Goal: Information Seeking & Learning: Learn about a topic

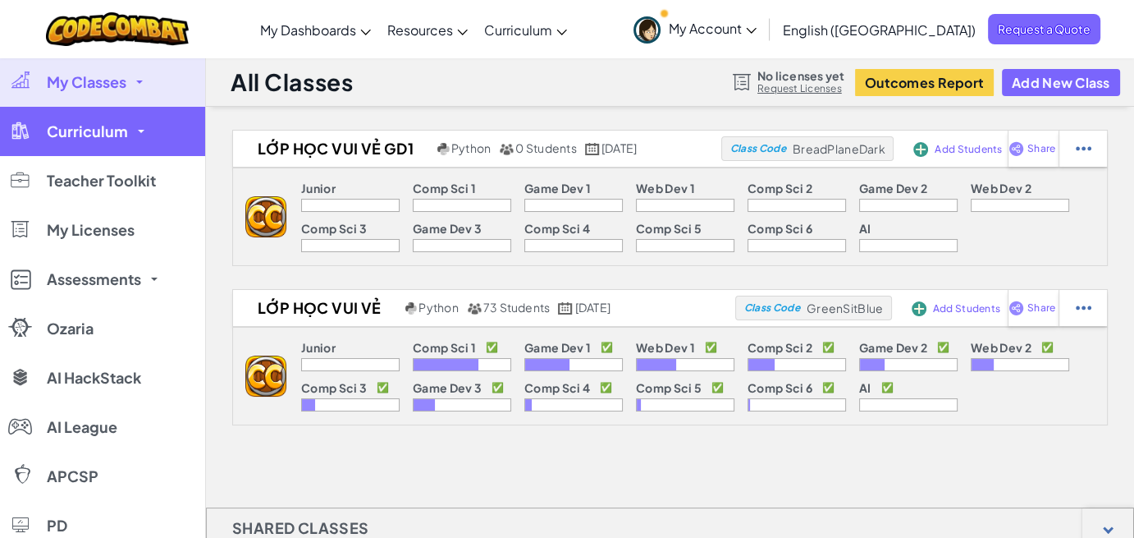
click at [121, 131] on span "Curriculum" at bounding box center [87, 131] width 81 height 15
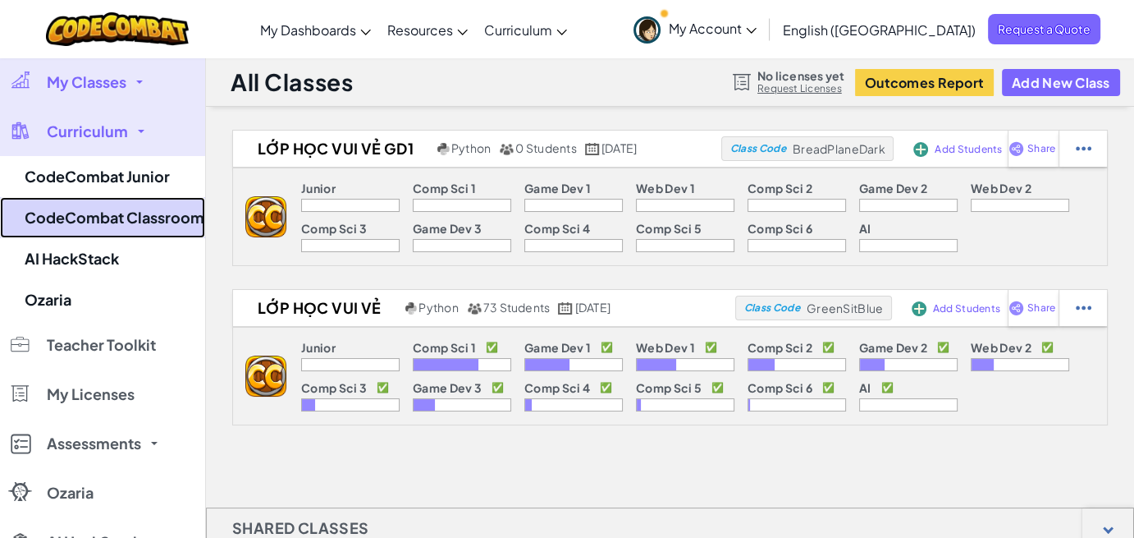
click at [126, 218] on link "CodeCombat Classroom" at bounding box center [102, 217] width 205 height 41
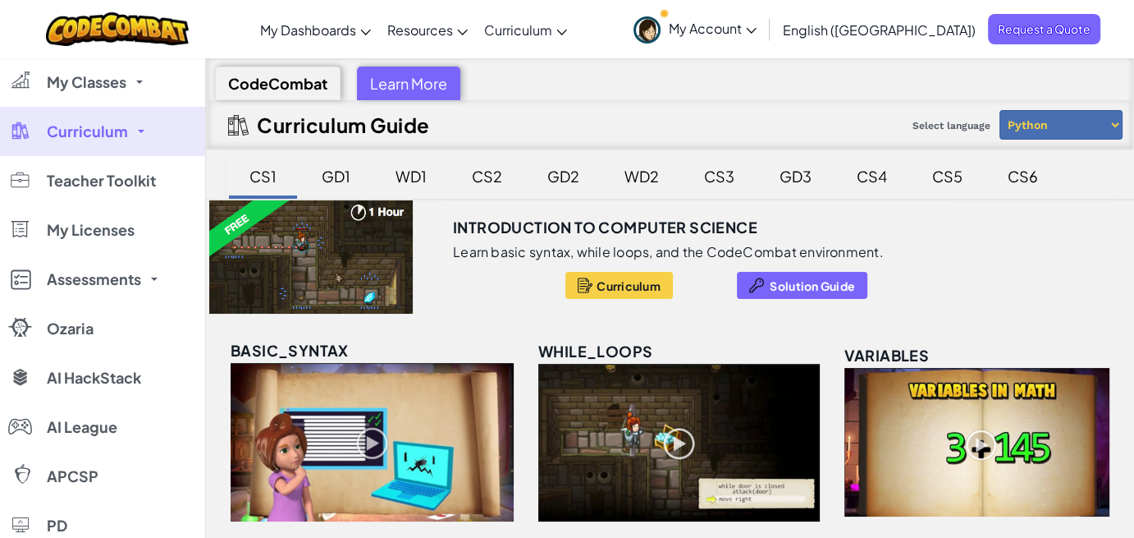
click at [497, 176] on div "CS2" at bounding box center [487, 176] width 63 height 39
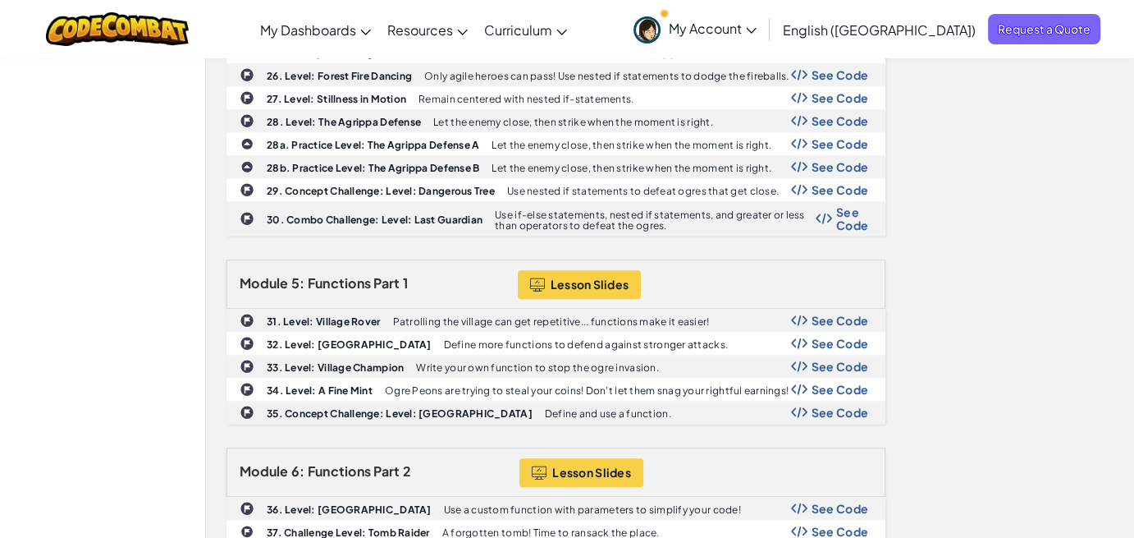
scroll to position [1642, 0]
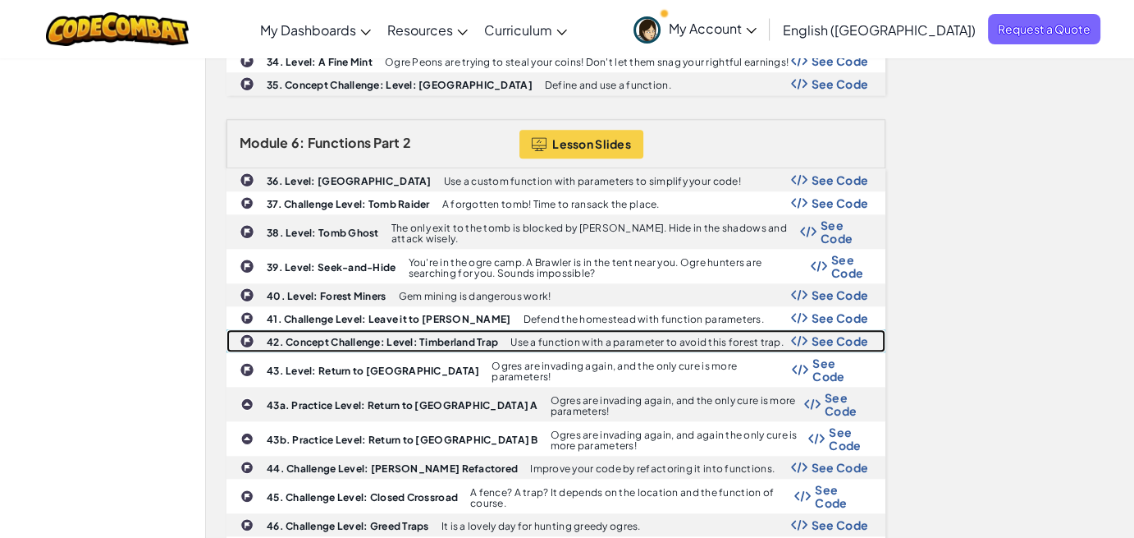
click at [348, 336] on b "42. Concept Challenge: Level: Timberland Trap" at bounding box center [382, 342] width 231 height 12
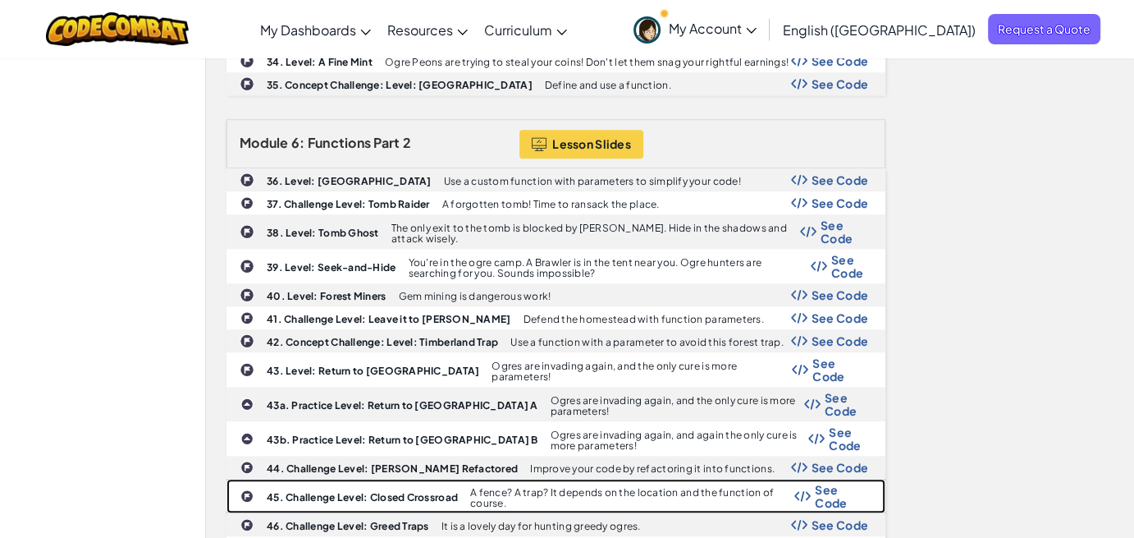
click at [311, 491] on b "45. Challenge Level: Closed Crossroad" at bounding box center [362, 497] width 191 height 12
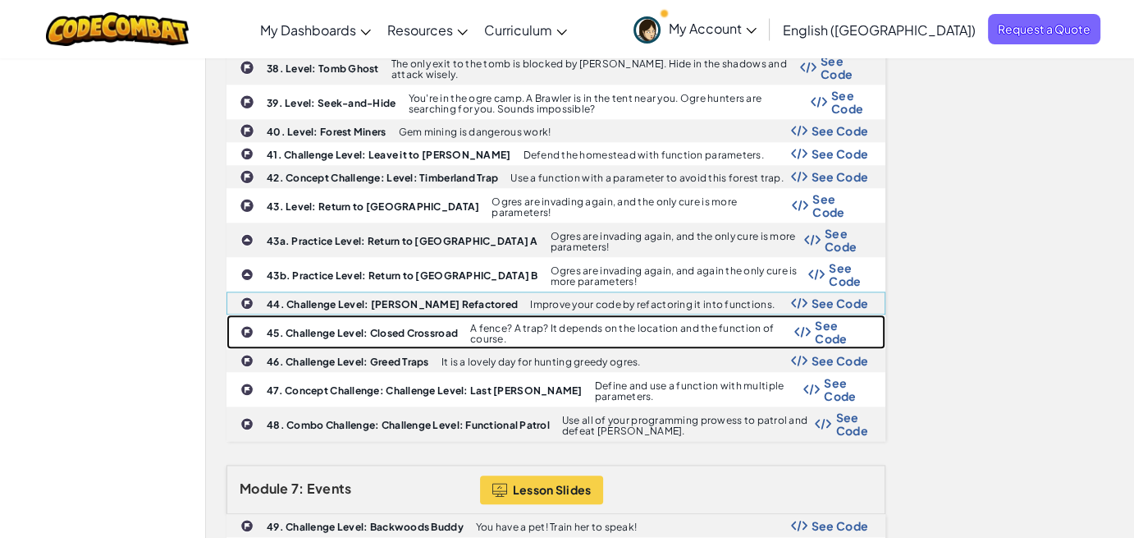
scroll to position [1888, 0]
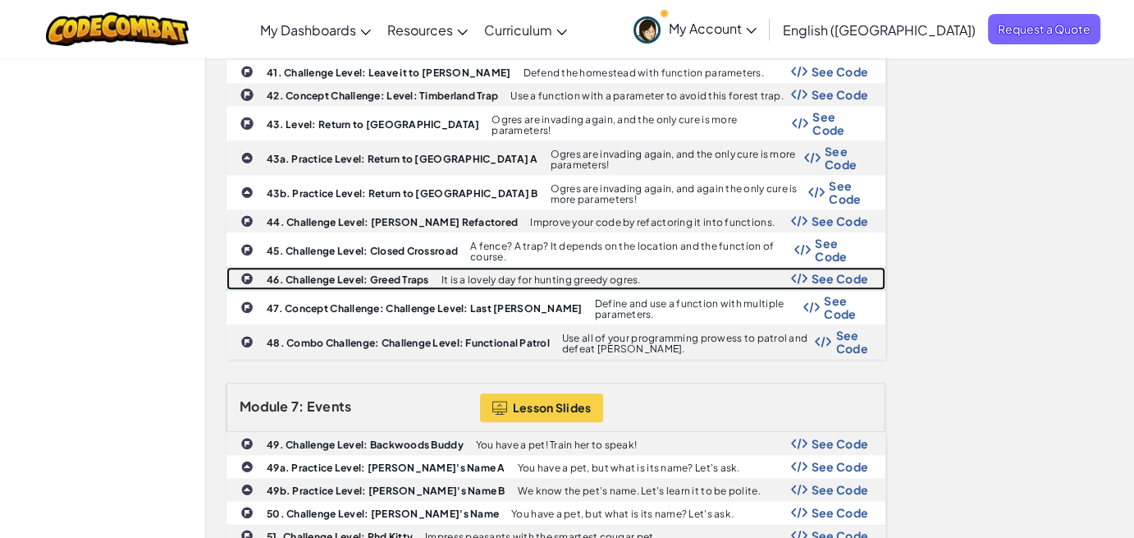
click at [339, 268] on div "46. Challenge Level: Greed Traps It is a lovely day for hunting greedy ogres. S…" at bounding box center [556, 278] width 658 height 21
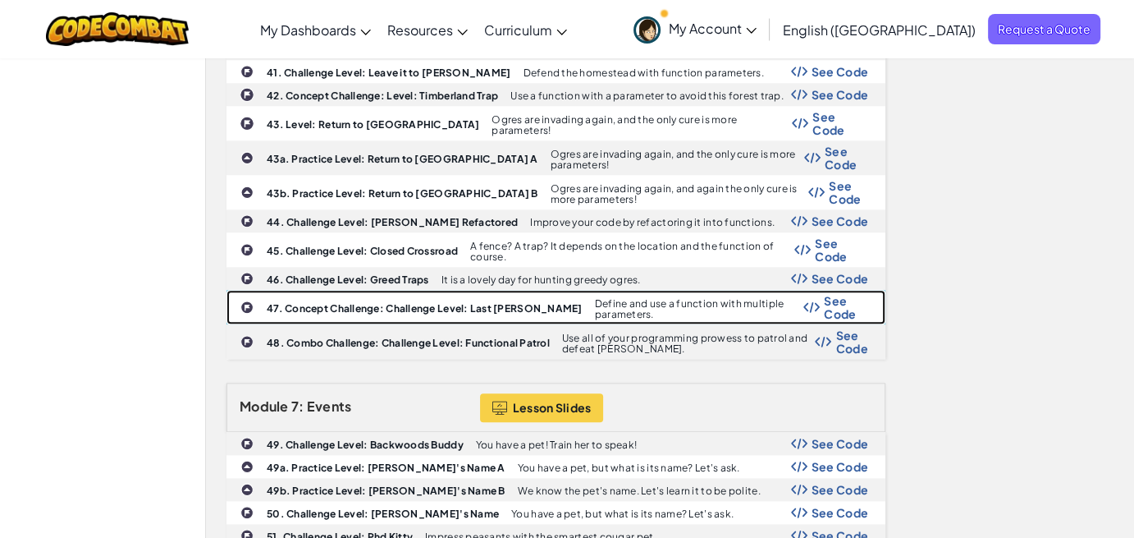
click at [353, 291] on div "47. Concept Challenge: Challenge Level: Last [PERSON_NAME] Define and use a fun…" at bounding box center [556, 307] width 658 height 33
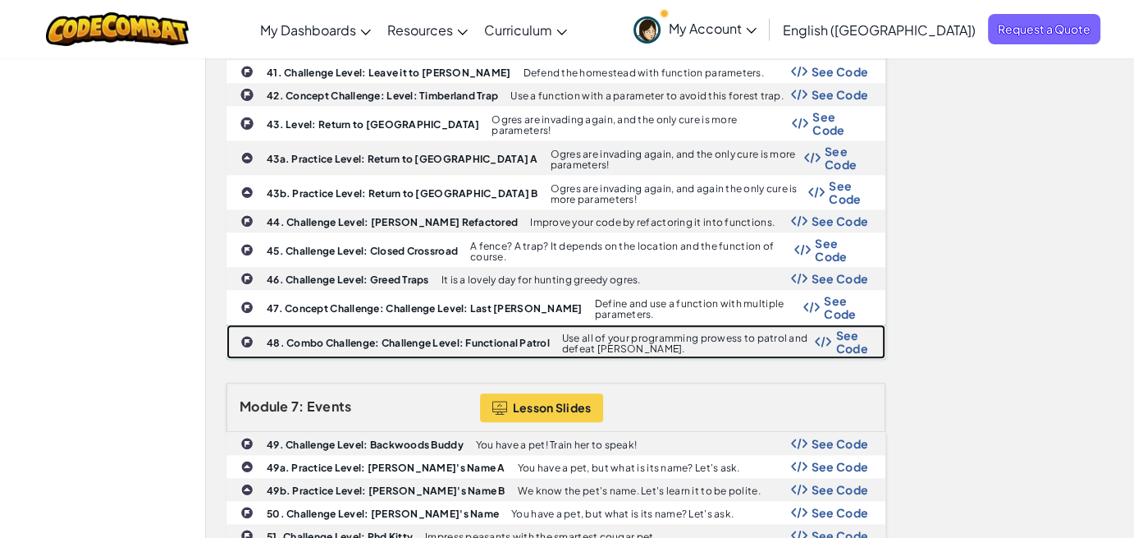
click at [328, 337] on b "48. Combo Challenge: Challenge Level: Functional Patrol" at bounding box center [408, 343] width 283 height 12
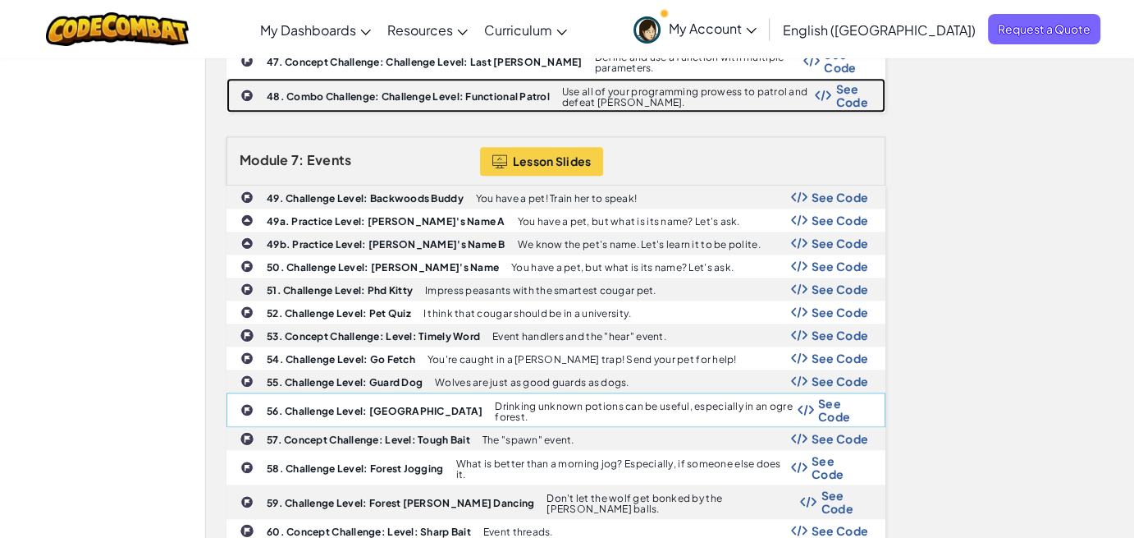
scroll to position [2298, 0]
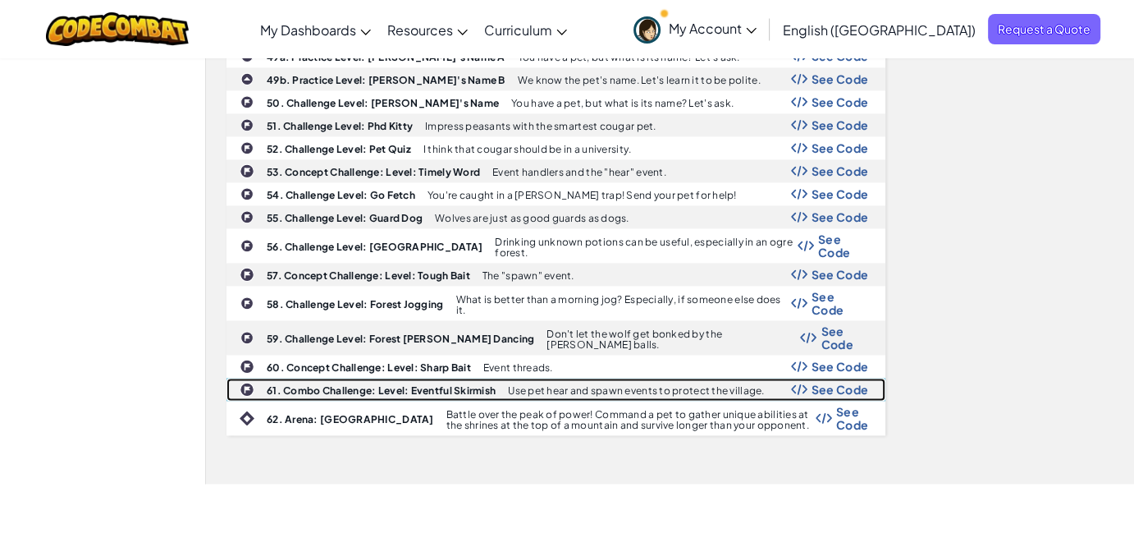
click at [357, 384] on b "61. Combo Challenge: Level: Eventful Skirmish" at bounding box center [381, 390] width 229 height 12
